Goal: Register for event/course

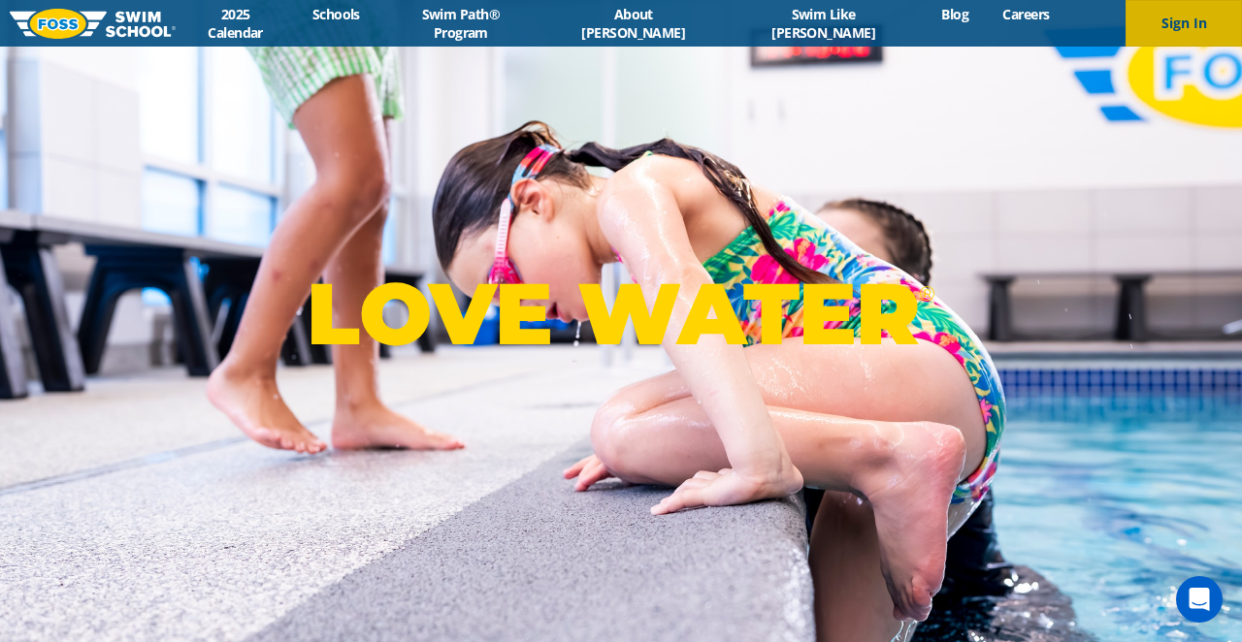
click at [1181, 18] on button "Sign In" at bounding box center [1184, 23] width 116 height 47
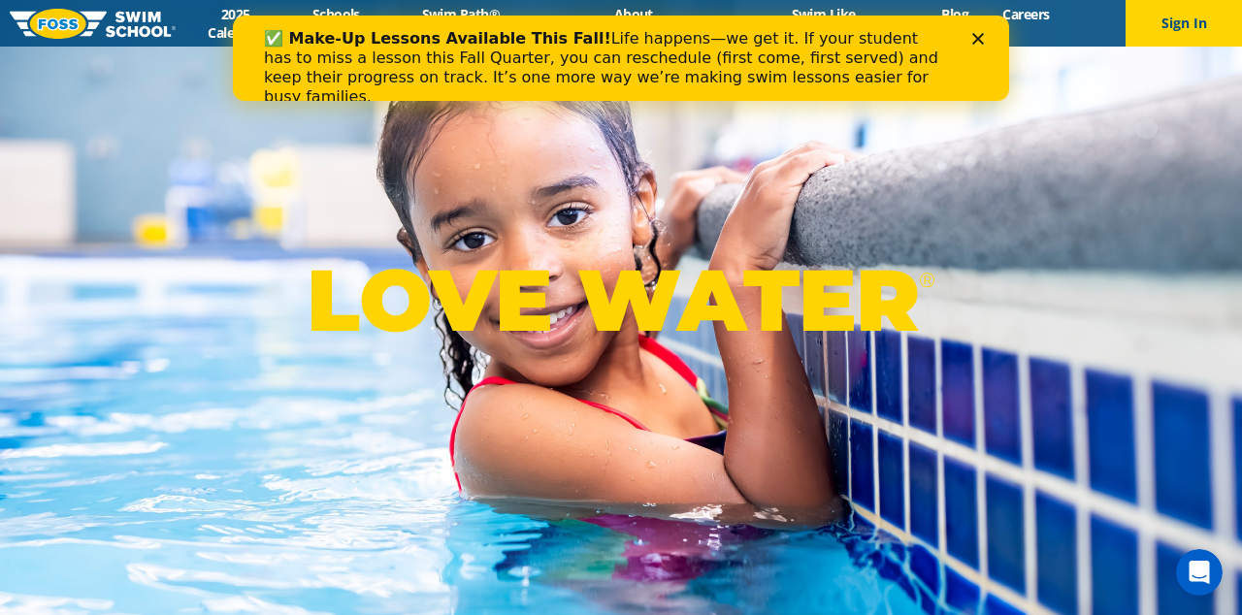
click at [545, 189] on div "LOVE WATER ®" at bounding box center [621, 307] width 1242 height 615
click at [978, 36] on icon "Close" at bounding box center [978, 39] width 12 height 12
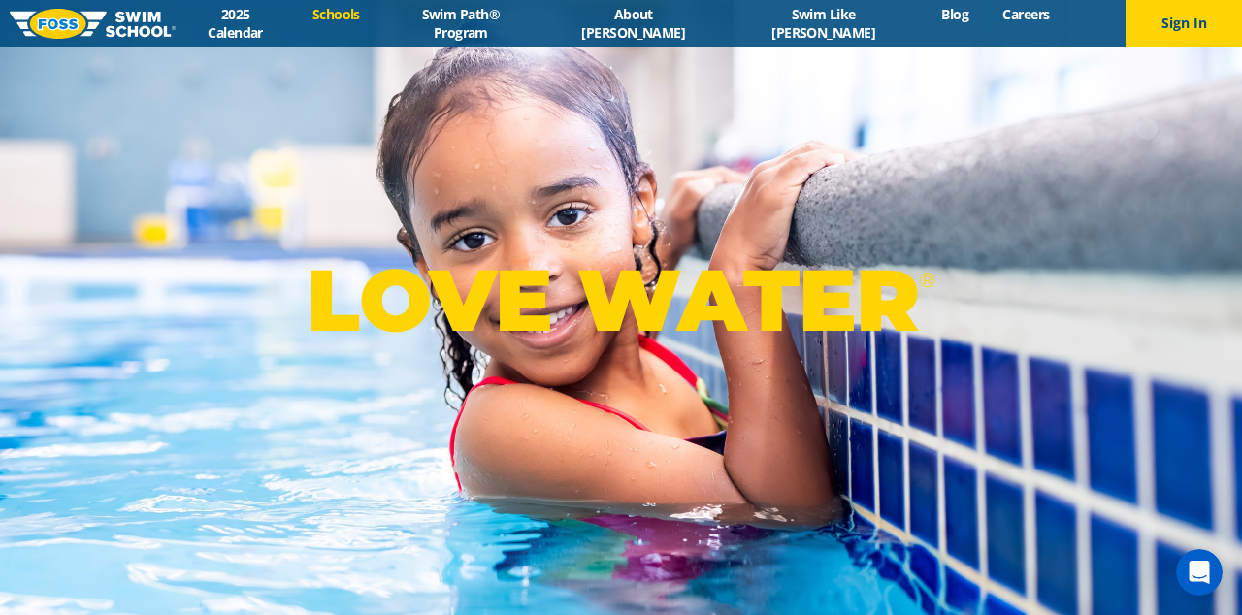
click at [377, 19] on link "Schools" at bounding box center [336, 14] width 82 height 18
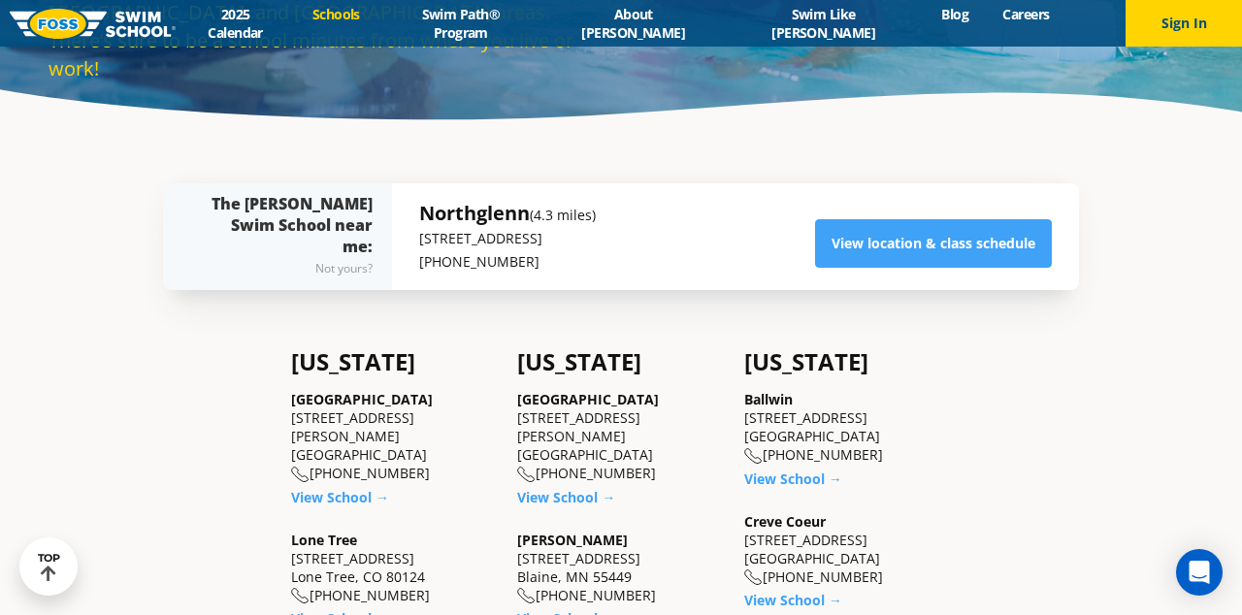
scroll to position [312, 0]
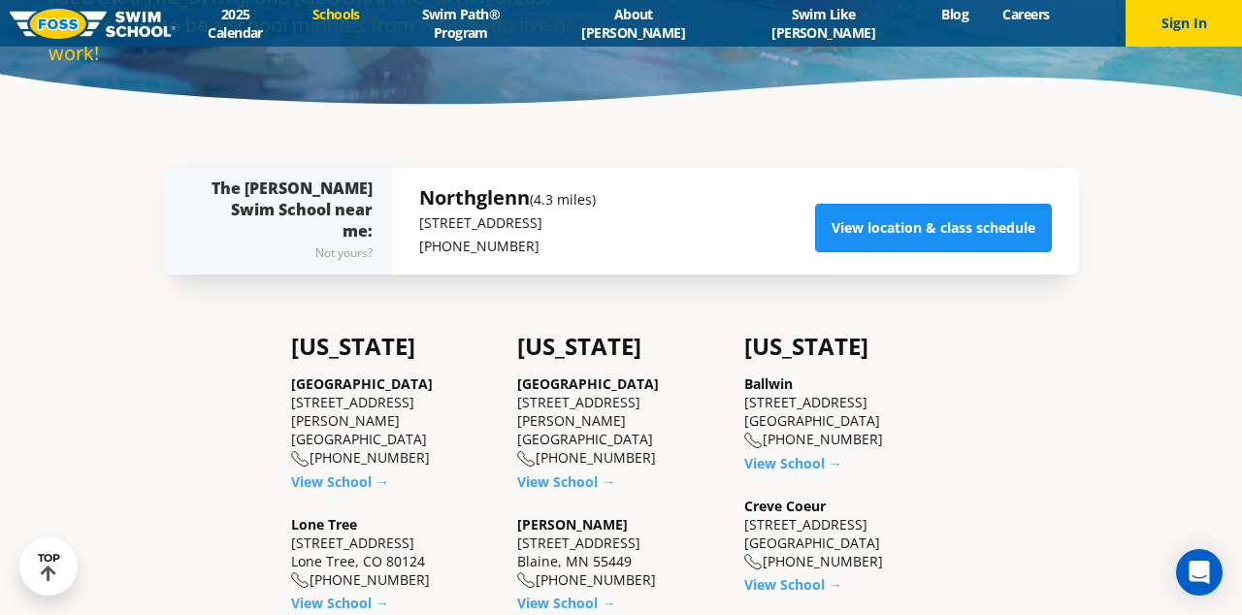
click at [878, 240] on link "View location & class schedule" at bounding box center [933, 228] width 237 height 49
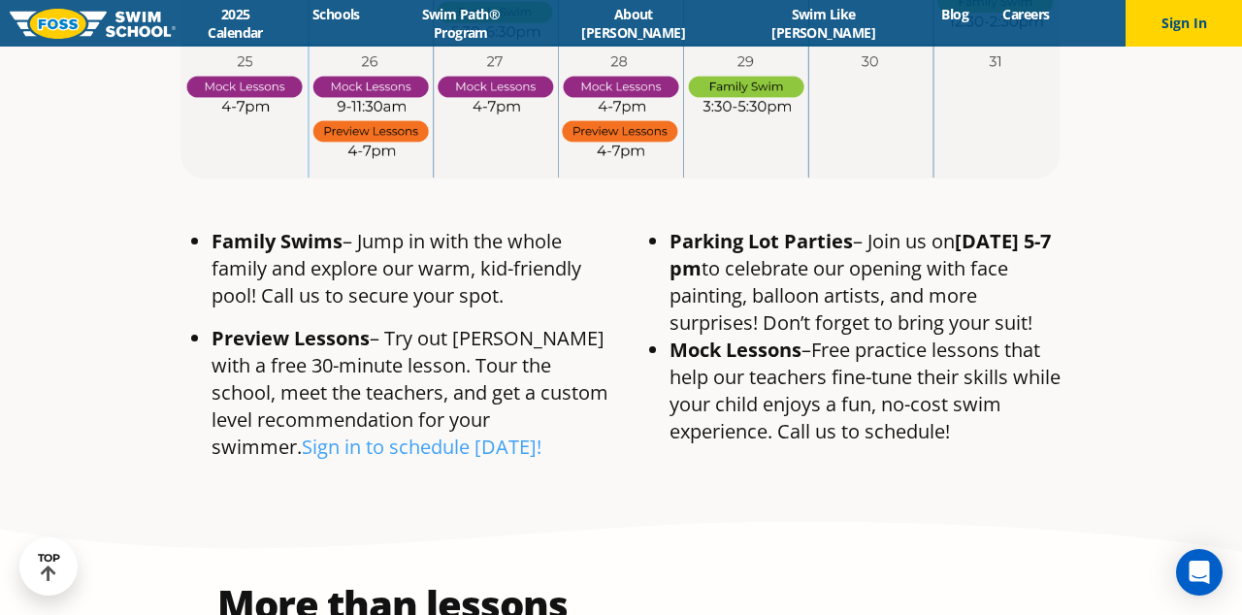
scroll to position [1443, 0]
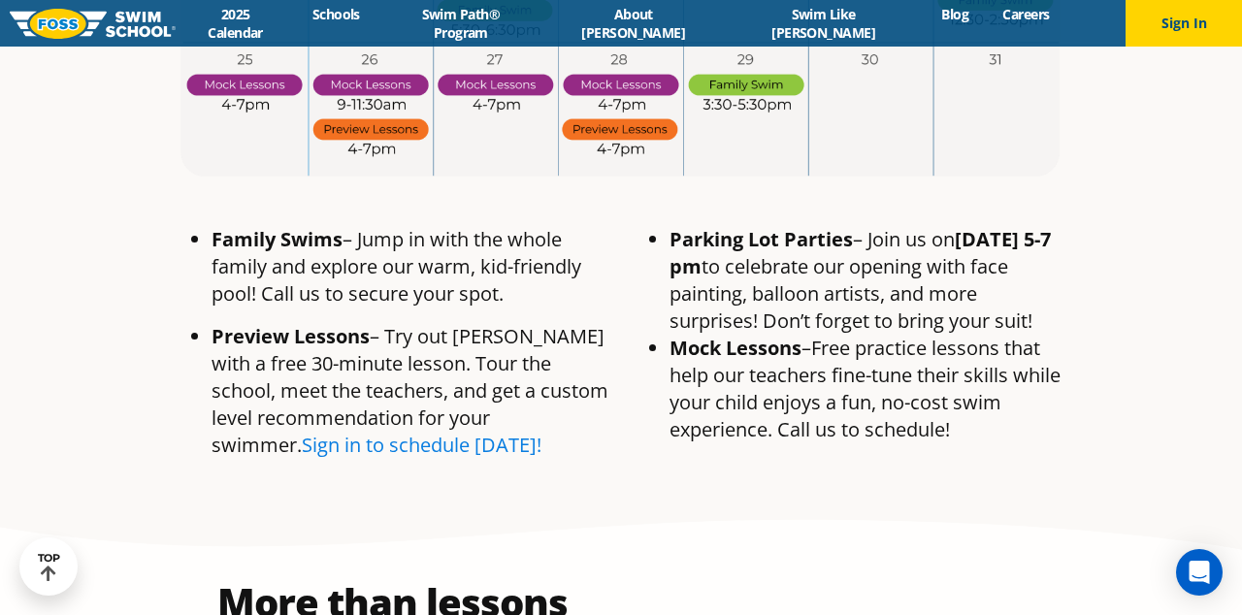
click at [542, 432] on link "Sign in to schedule [DATE]!" at bounding box center [422, 445] width 240 height 26
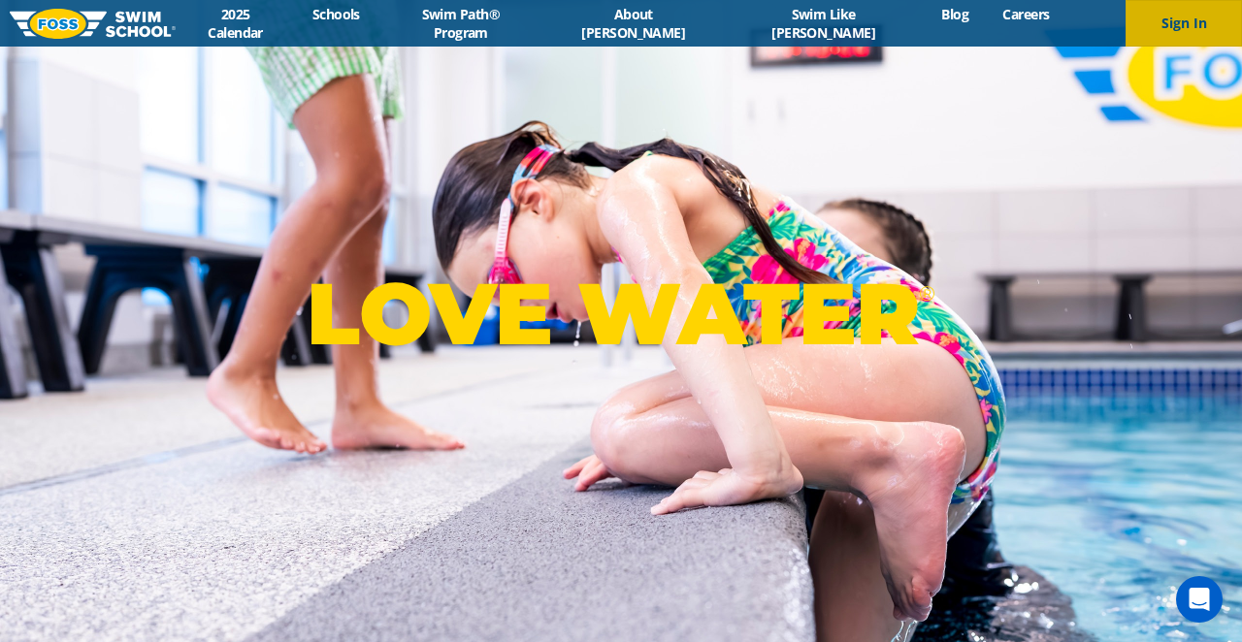
click at [1186, 33] on button "Sign In" at bounding box center [1184, 23] width 116 height 47
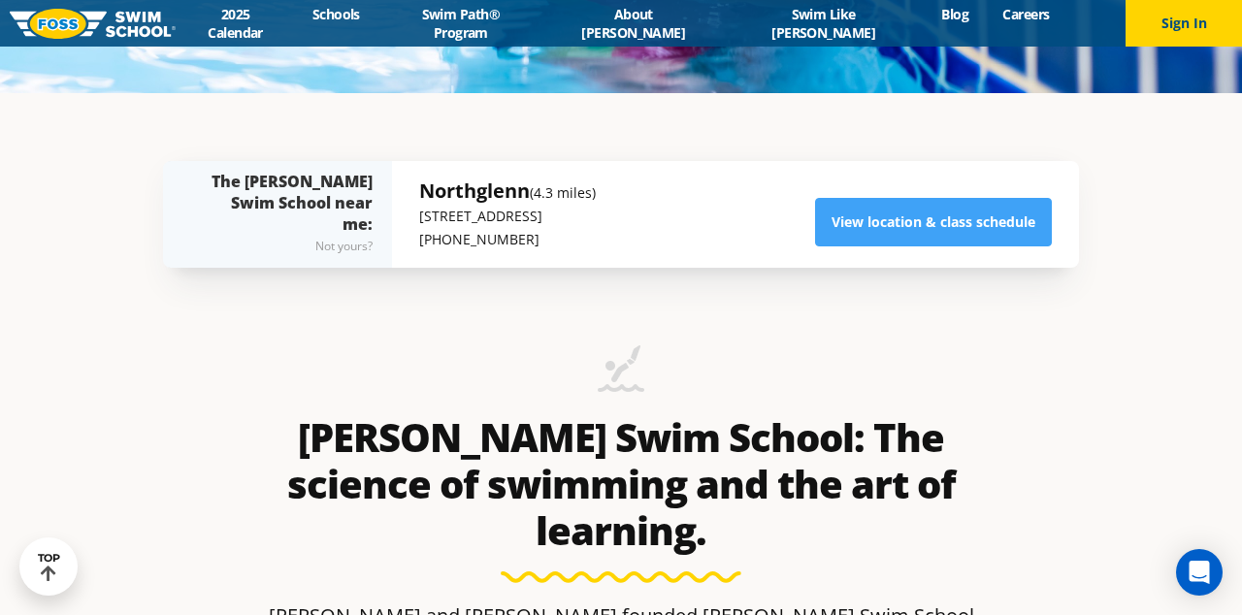
scroll to position [515, 0]
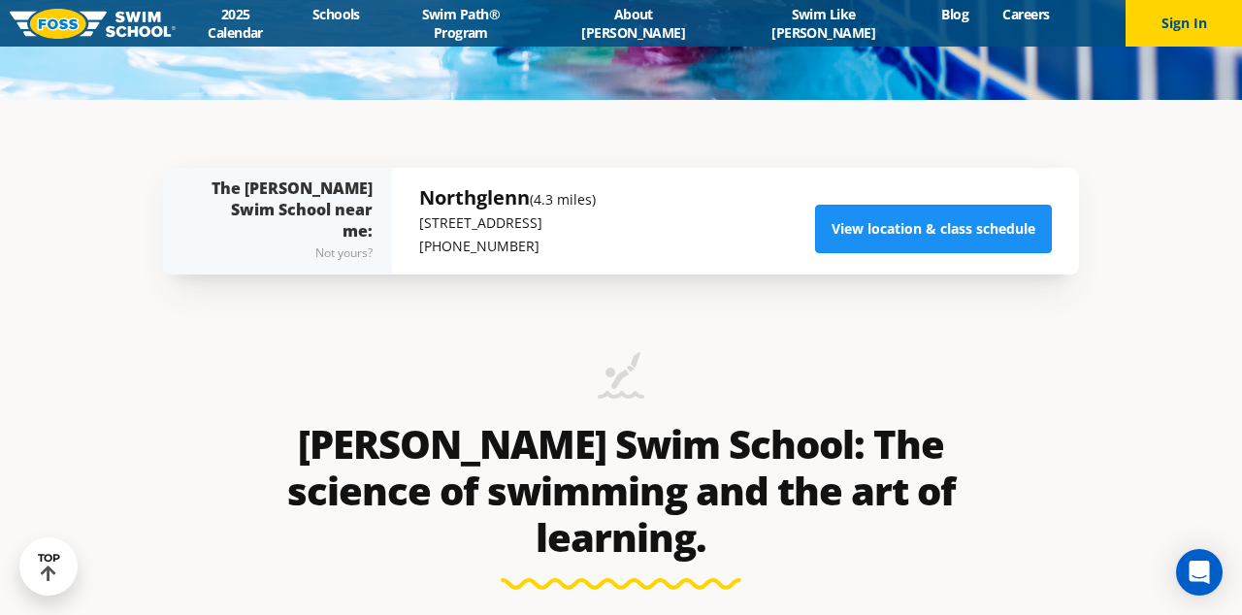
click at [894, 217] on link "View location & class schedule" at bounding box center [933, 229] width 237 height 49
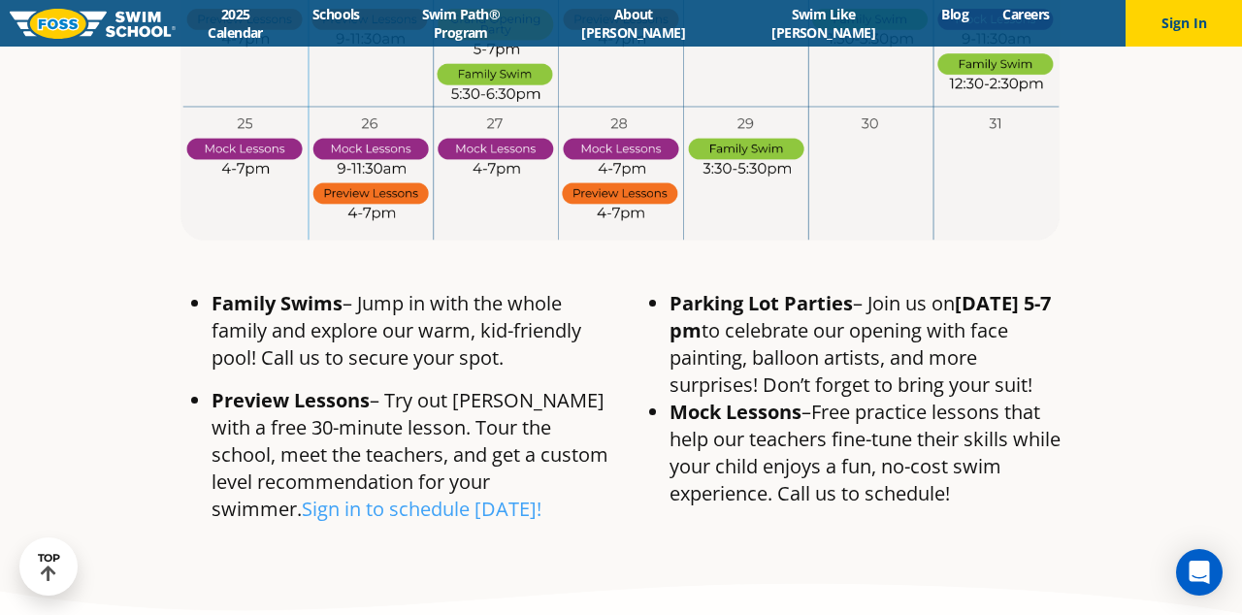
scroll to position [1382, 0]
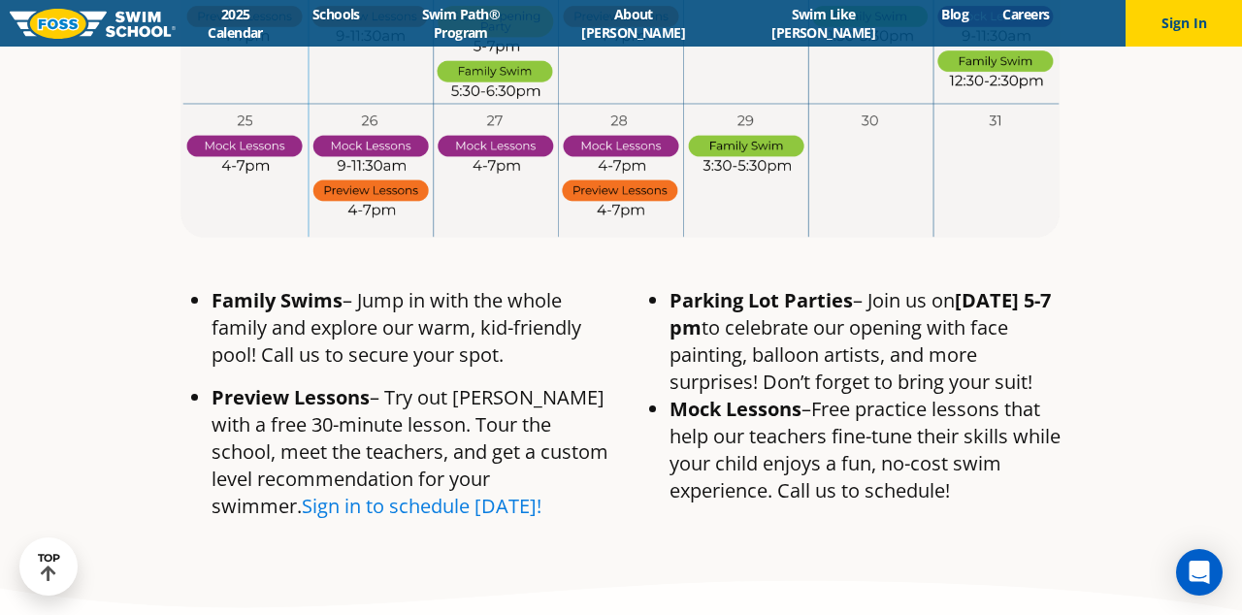
click at [339, 493] on link "Sign in to schedule today!" at bounding box center [422, 506] width 240 height 26
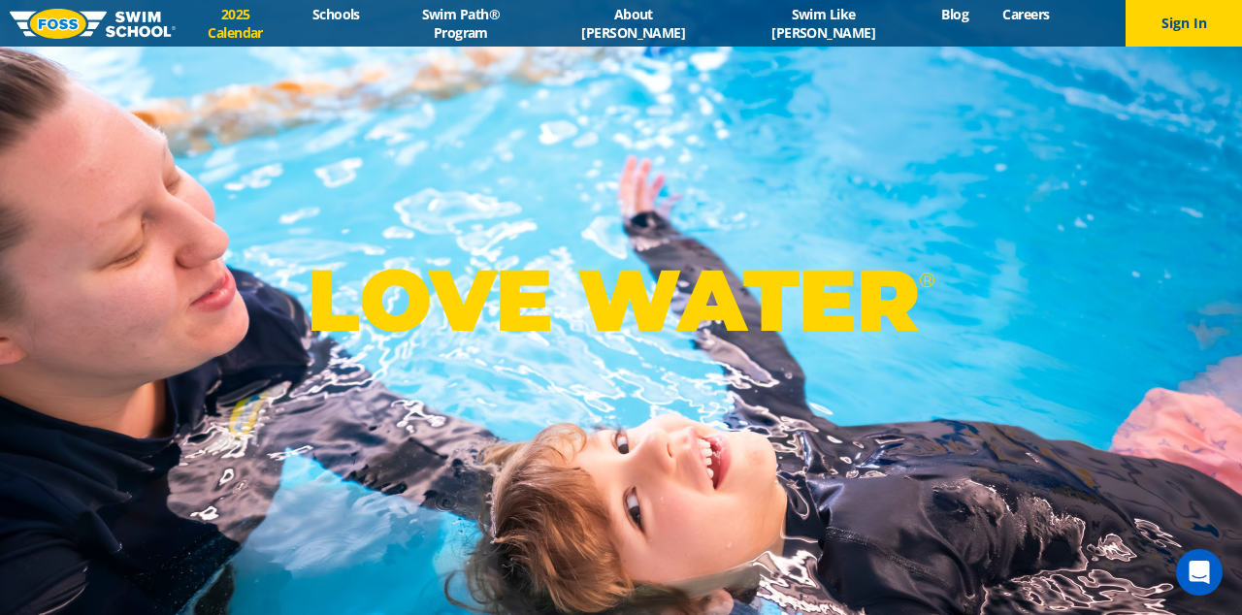
click at [282, 24] on link "2025 Calendar" at bounding box center [235, 23] width 119 height 37
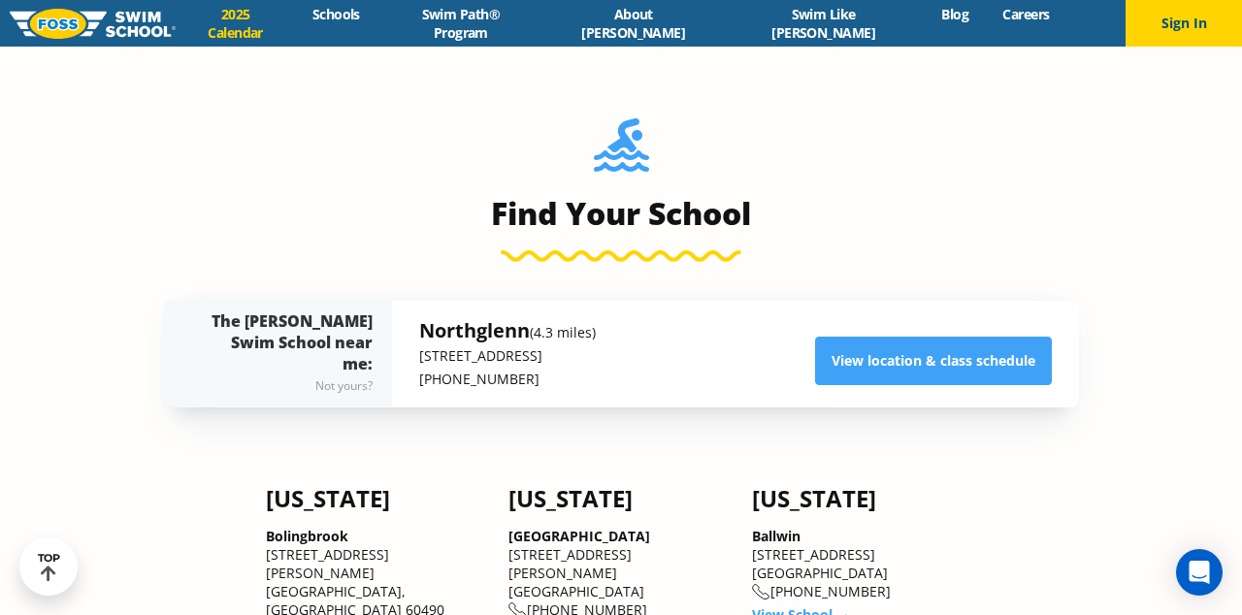
scroll to position [1885, 0]
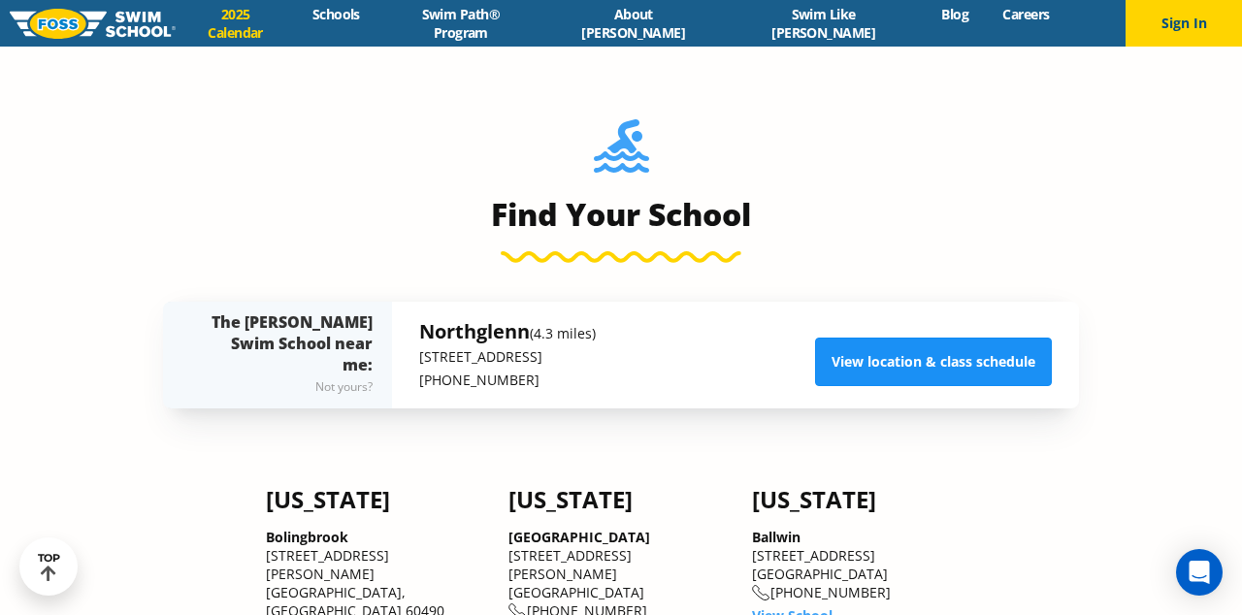
click at [853, 358] on link "View location & class schedule" at bounding box center [933, 362] width 237 height 49
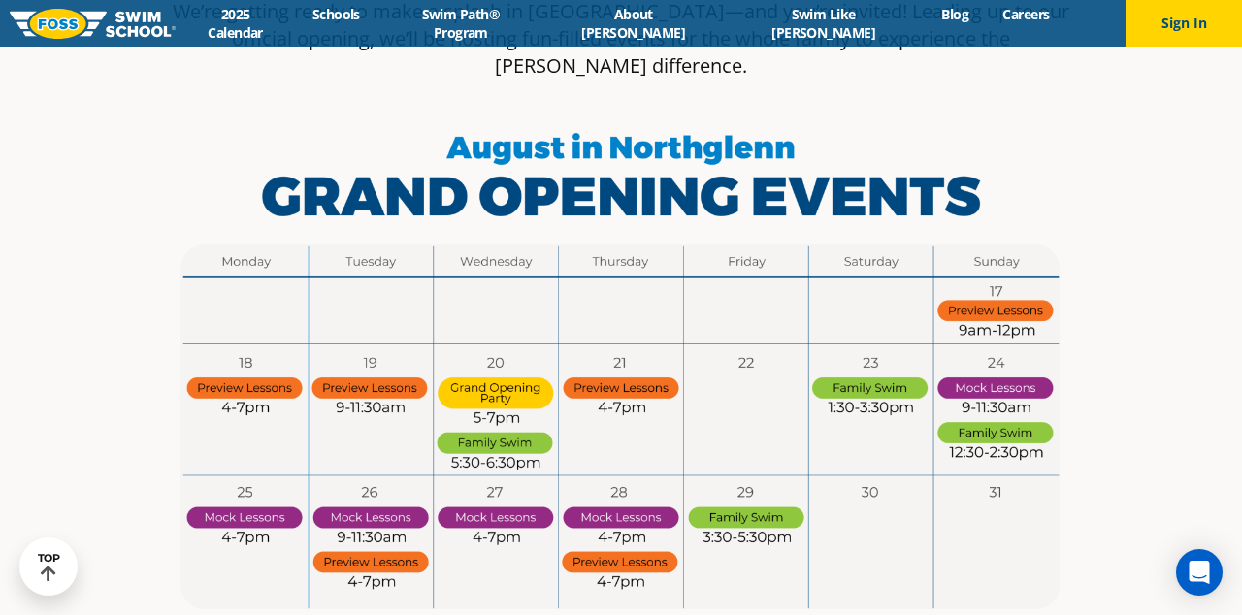
scroll to position [1010, 0]
click at [265, 435] on img at bounding box center [621, 372] width 916 height 515
click at [367, 445] on img at bounding box center [621, 372] width 916 height 515
click at [483, 448] on img at bounding box center [621, 372] width 916 height 515
click at [615, 448] on img at bounding box center [621, 372] width 916 height 515
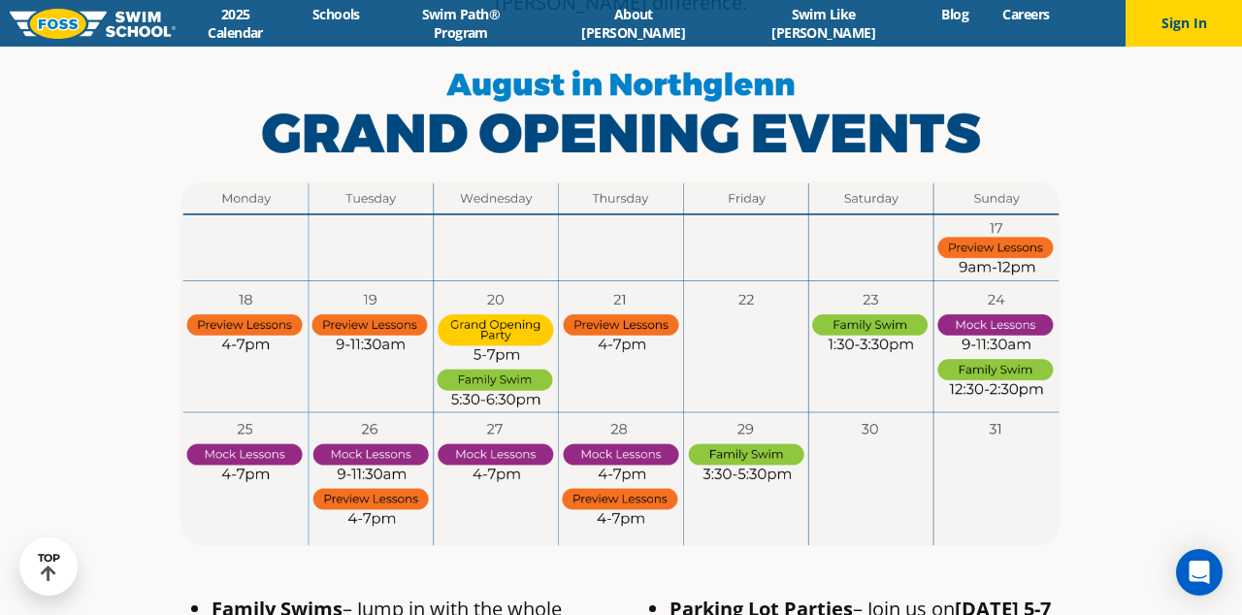
scroll to position [1076, 0]
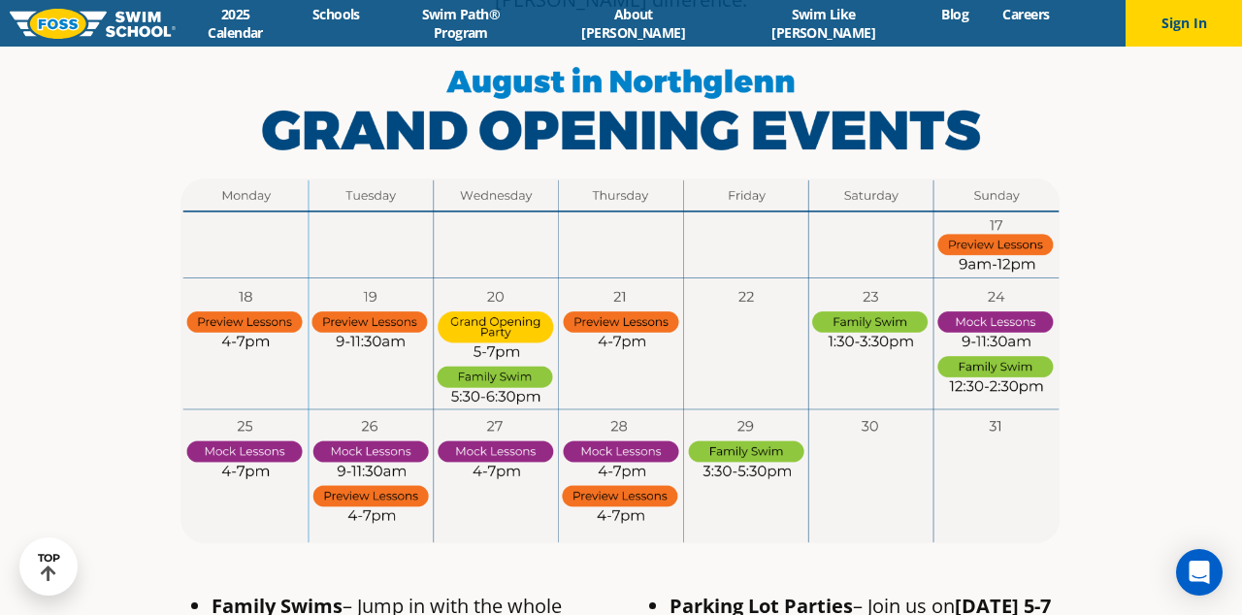
click at [615, 410] on img at bounding box center [621, 306] width 916 height 515
click at [399, 419] on img at bounding box center [621, 306] width 916 height 515
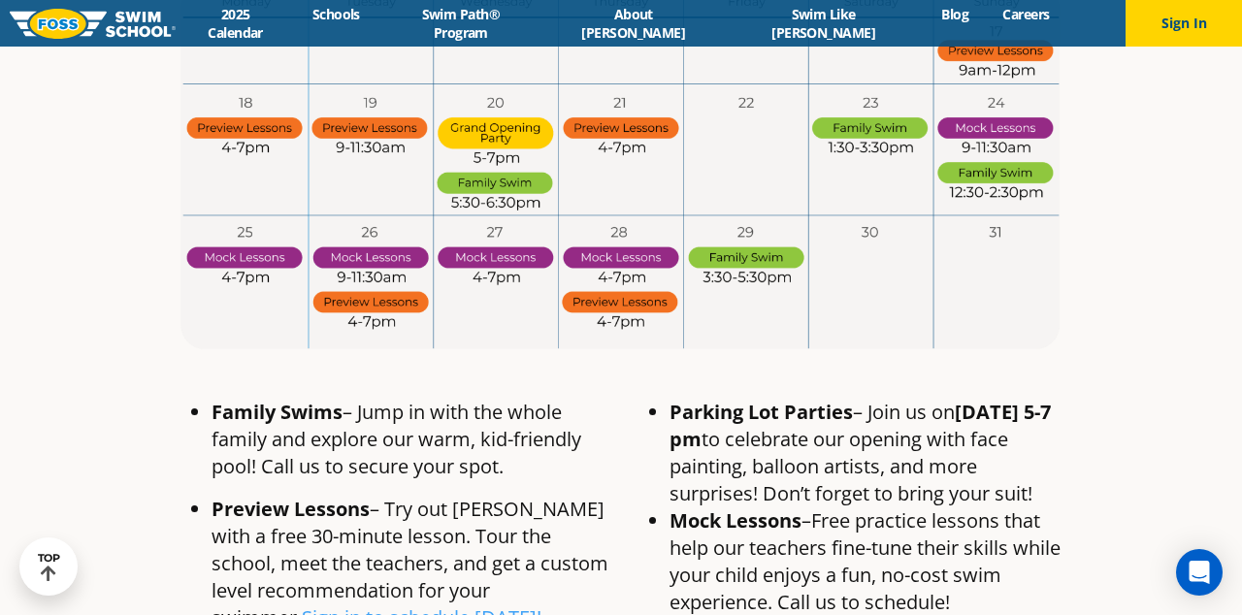
scroll to position [1325, 0]
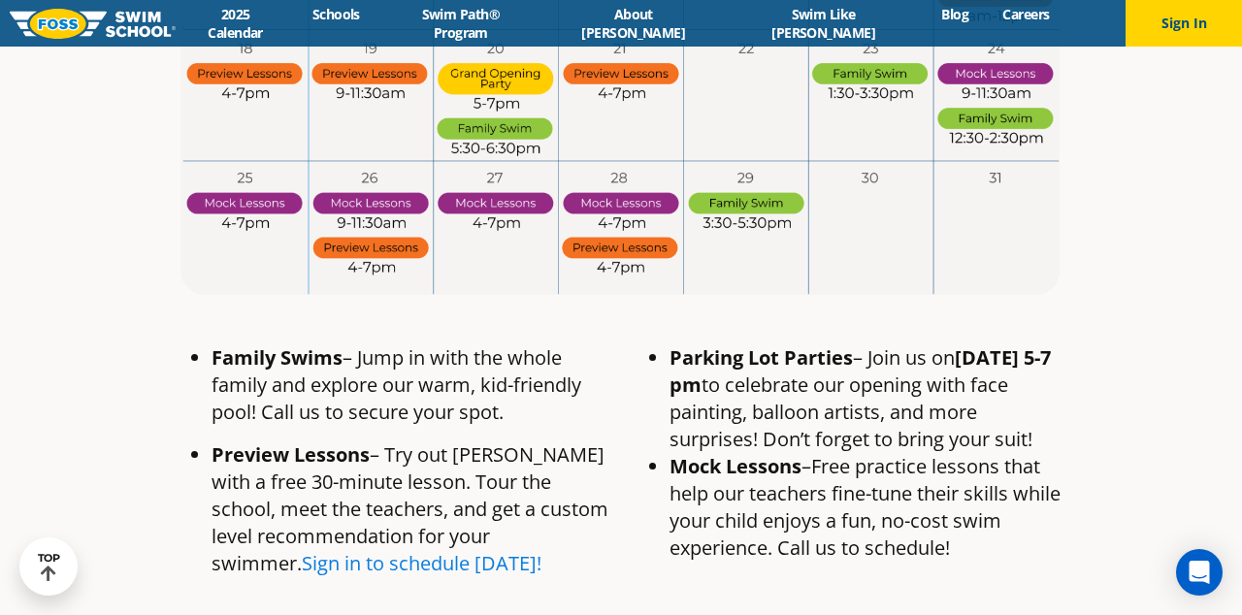
click at [542, 550] on link "Sign in to schedule today!" at bounding box center [422, 563] width 240 height 26
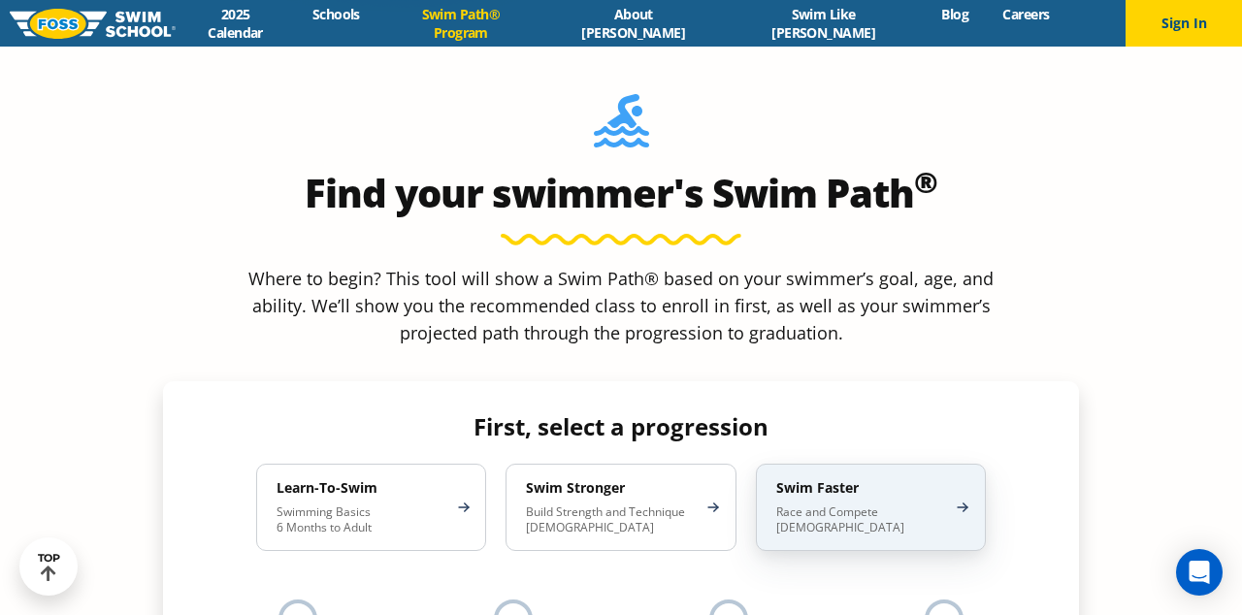
scroll to position [1652, 0]
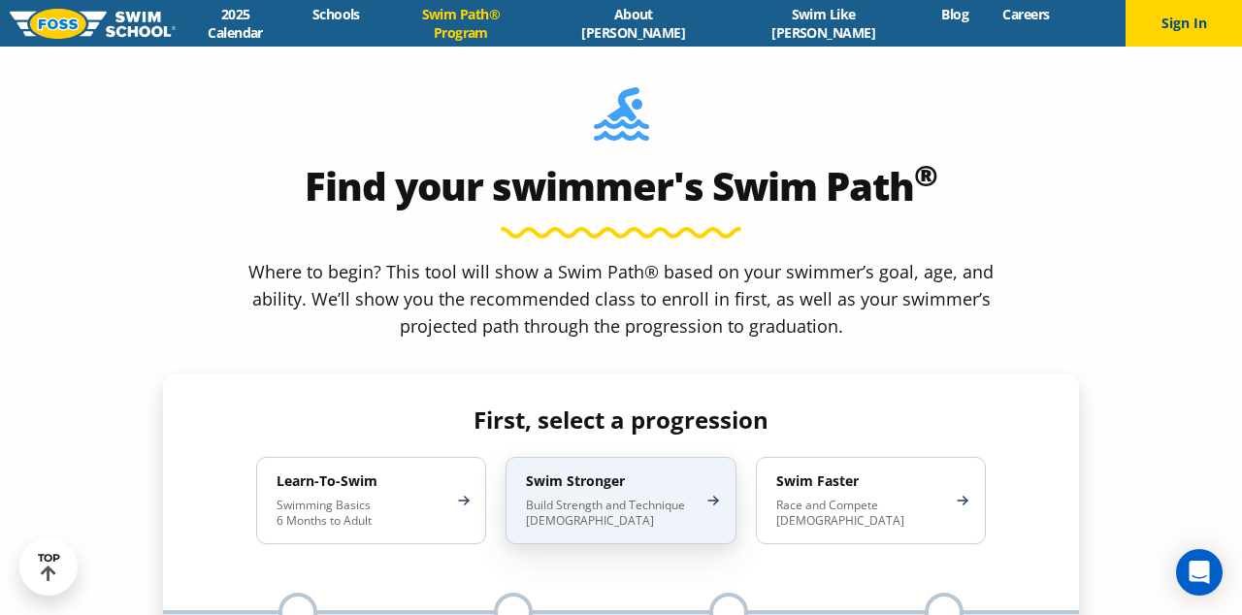
click at [677, 457] on div "Swim Stronger Build Strength and Technique [DEMOGRAPHIC_DATA]" at bounding box center [621, 500] width 230 height 87
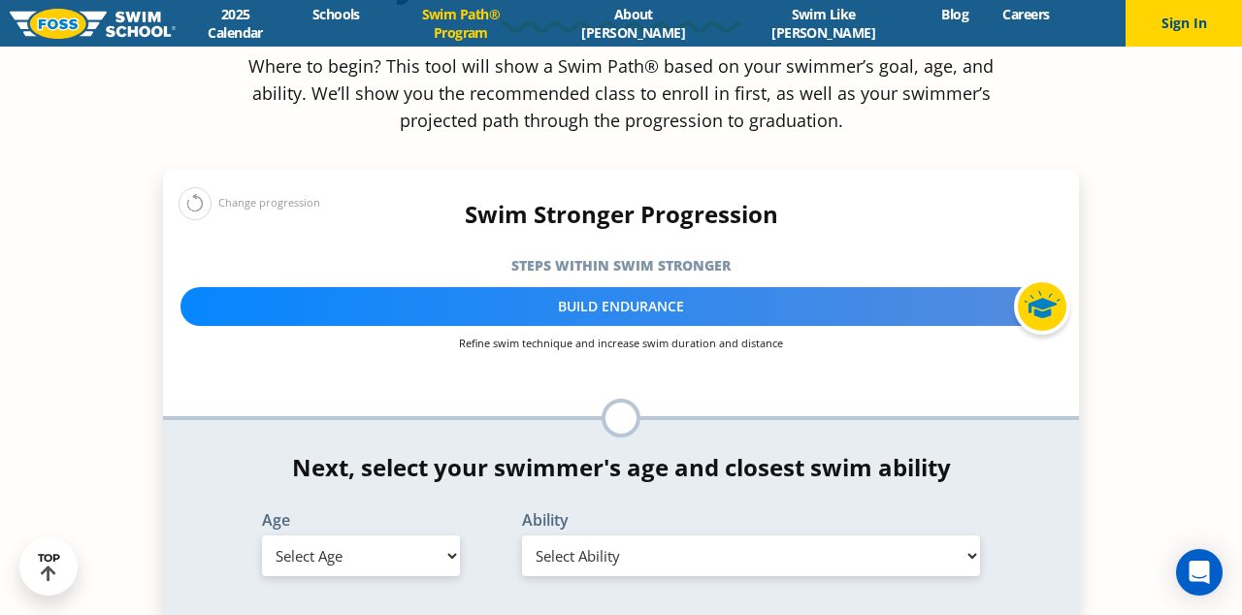
scroll to position [1856, 0]
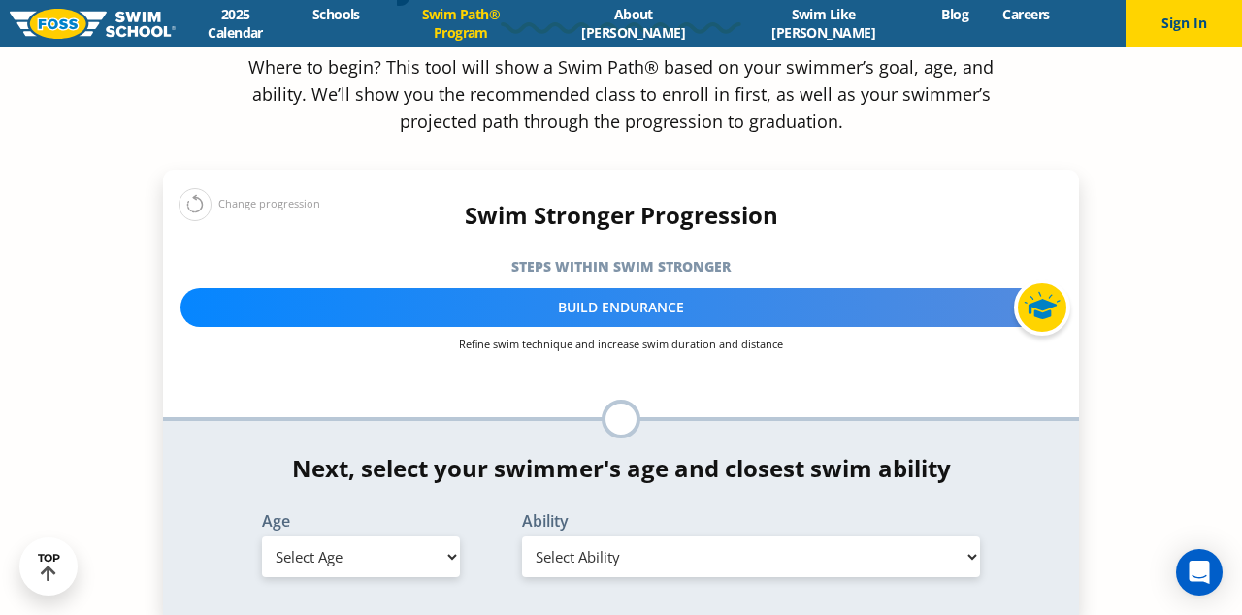
select select "7-years"
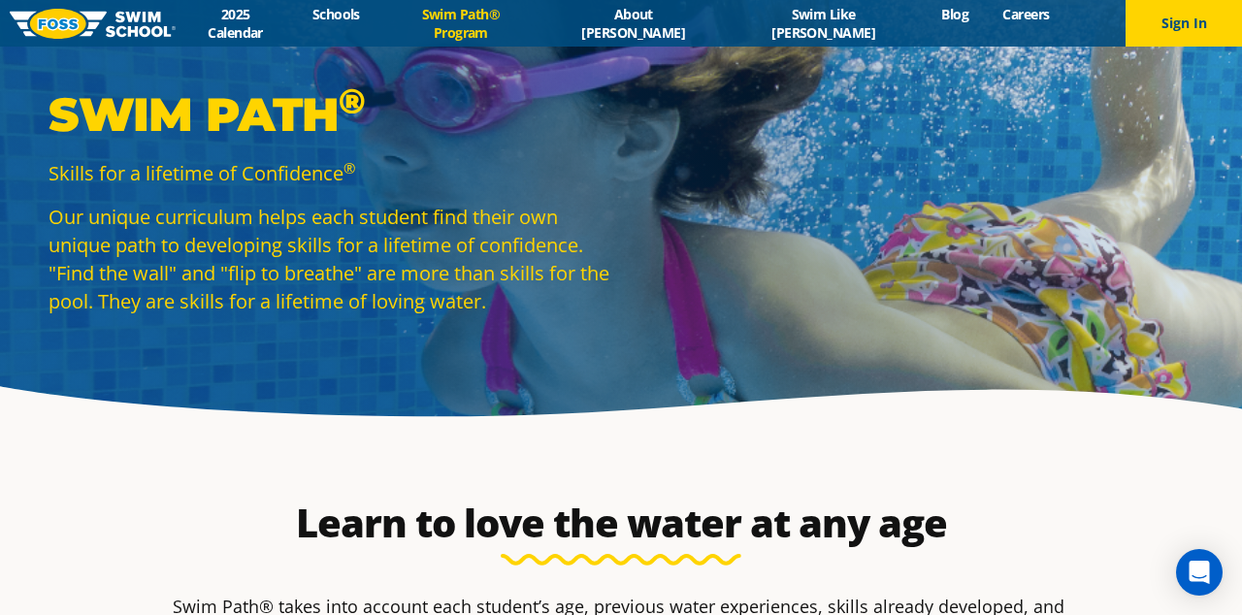
scroll to position [0, 0]
click at [295, 32] on link "2025 Calendar" at bounding box center [235, 23] width 119 height 37
